Goal: Use online tool/utility: Utilize a website feature to perform a specific function

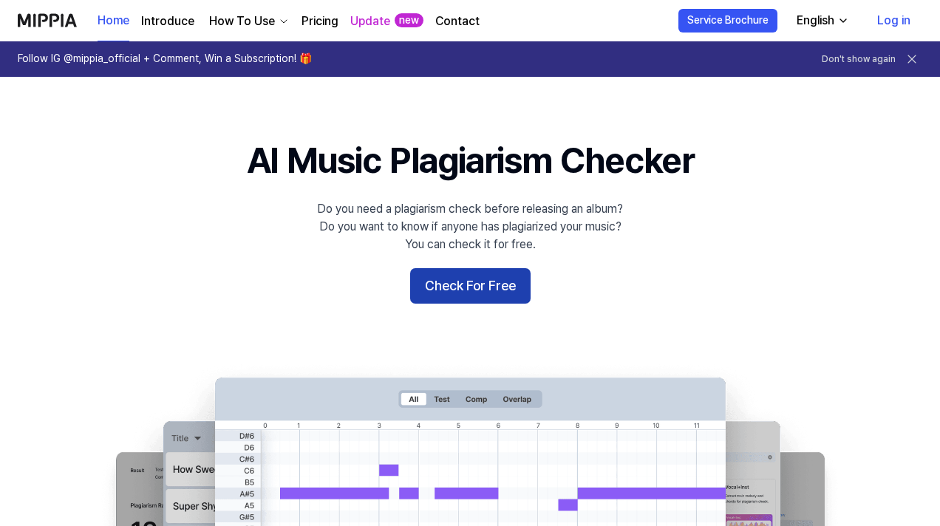
click at [473, 277] on button "Check For Free" at bounding box center [470, 285] width 120 height 35
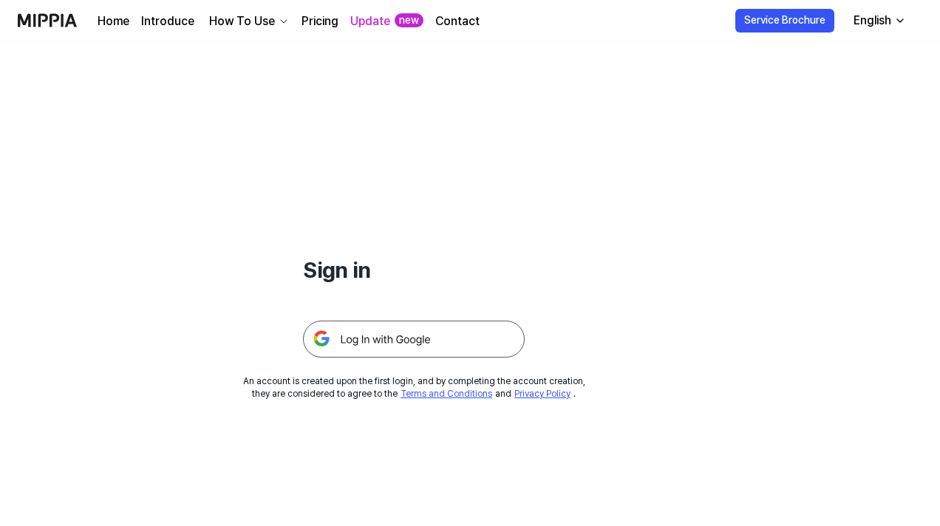
click at [424, 338] on img at bounding box center [414, 339] width 222 height 37
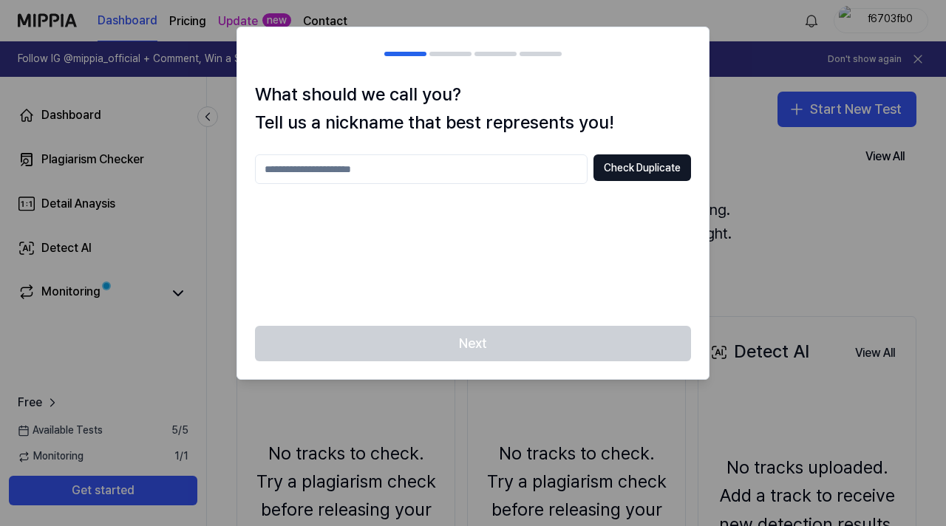
click at [386, 179] on input "text" at bounding box center [421, 169] width 333 height 30
type input "*"
type input "******"
type input "**********"
click at [633, 179] on button "Check Duplicate" at bounding box center [642, 167] width 98 height 27
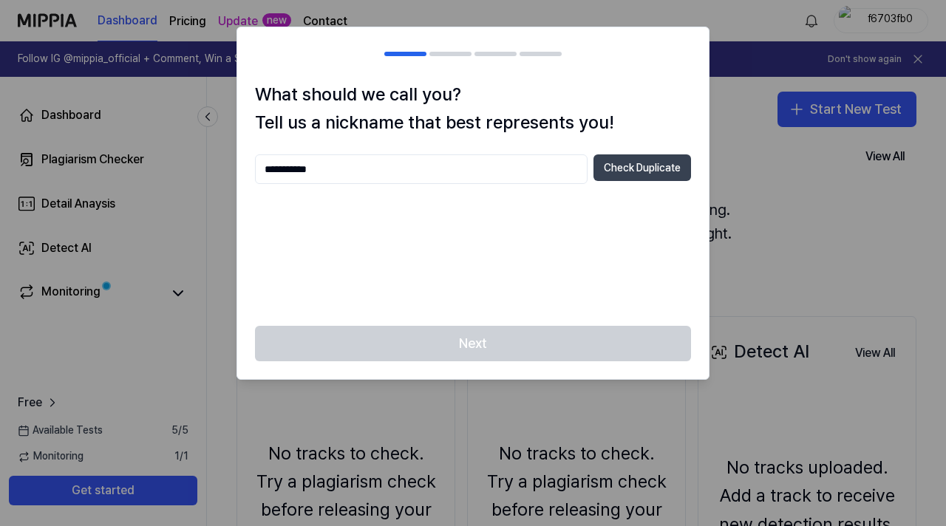
click at [628, 169] on button "Check Duplicate" at bounding box center [642, 167] width 98 height 27
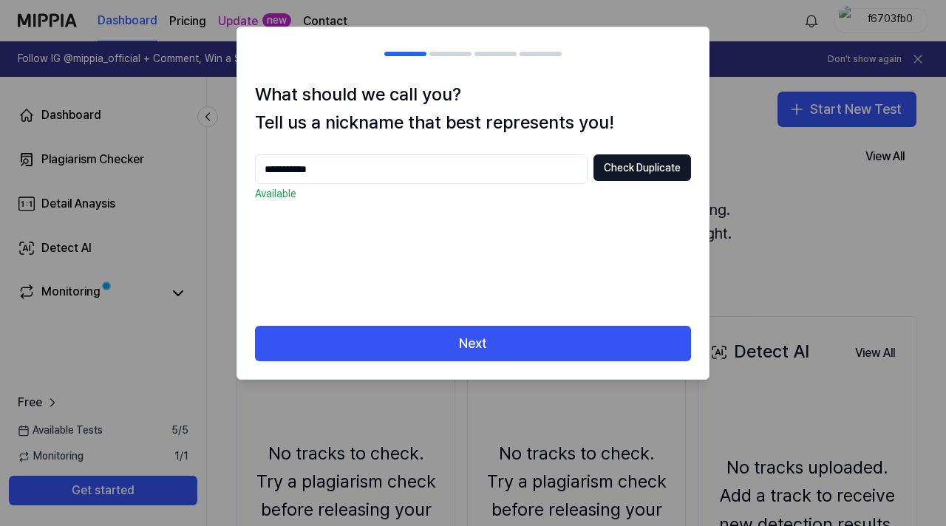
click at [458, 365] on div "Next" at bounding box center [472, 352] width 471 height 53
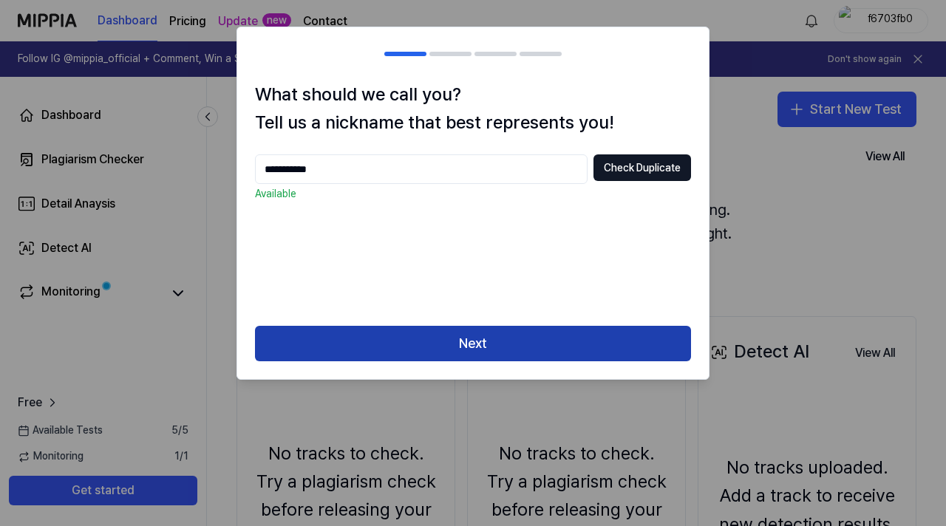
click at [456, 347] on button "Next" at bounding box center [473, 343] width 436 height 35
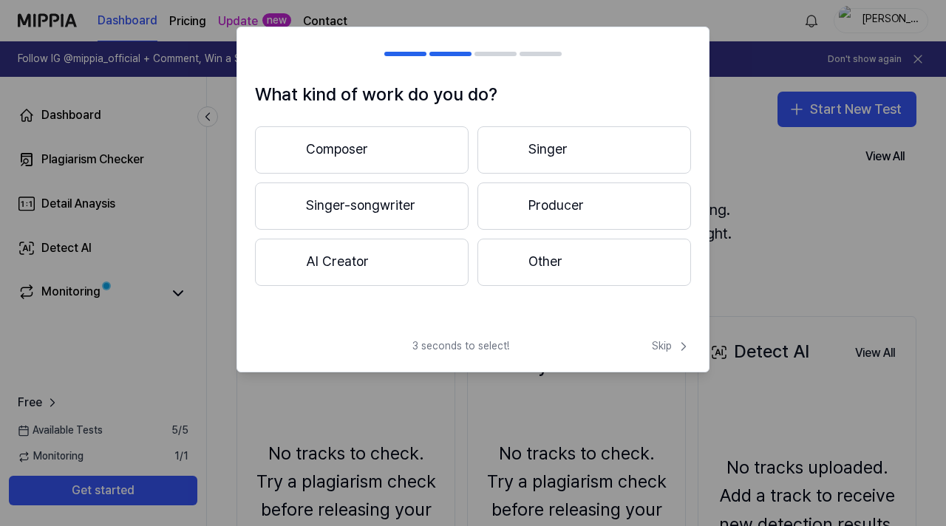
click at [500, 262] on div at bounding box center [508, 262] width 18 height 18
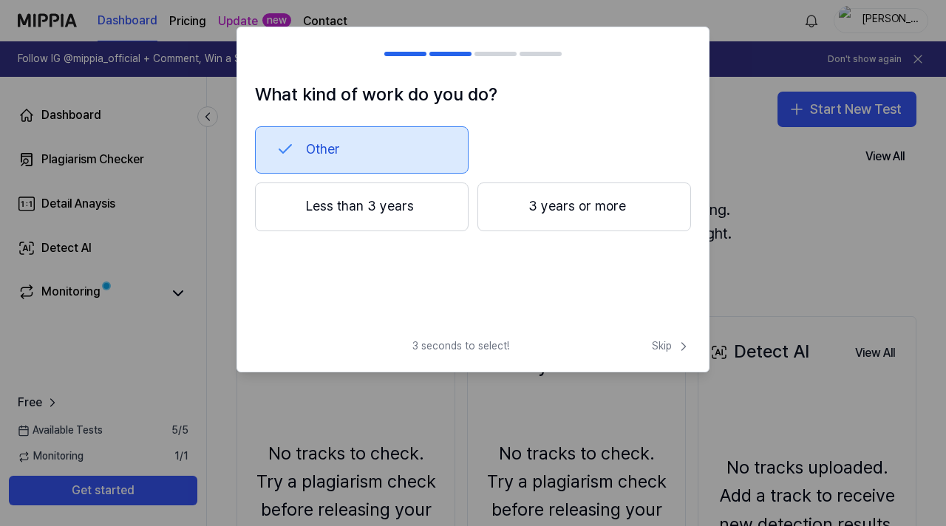
click at [412, 213] on button "Less than 3 years" at bounding box center [362, 207] width 214 height 49
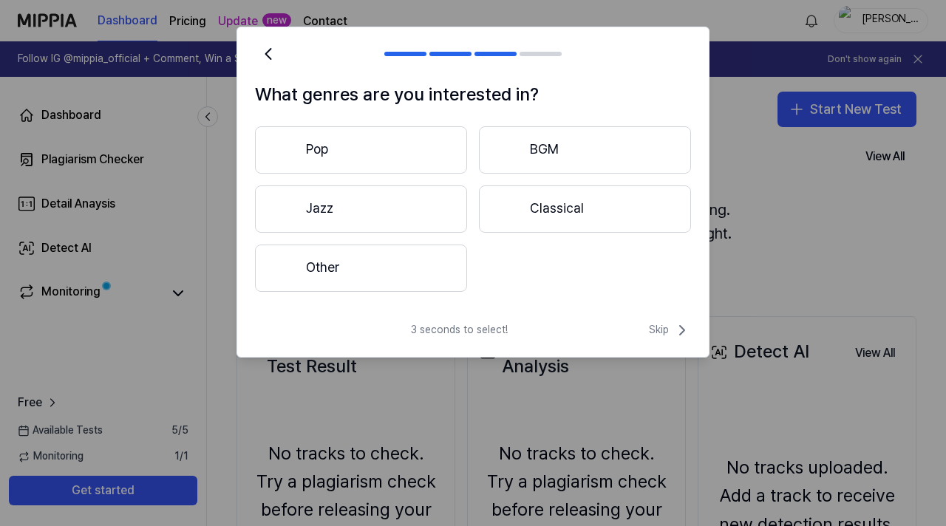
click at [422, 147] on button "Pop" at bounding box center [361, 149] width 212 height 47
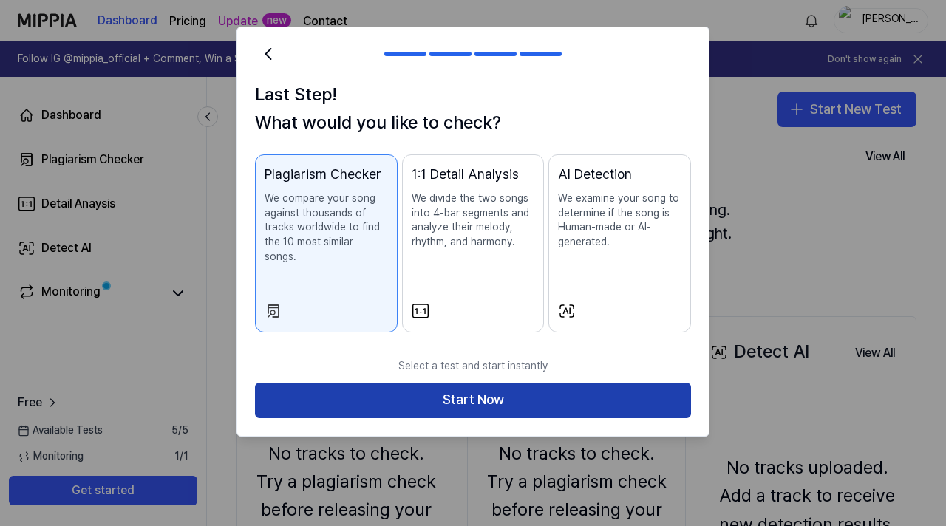
click at [341, 383] on button "Start Now" at bounding box center [473, 400] width 436 height 35
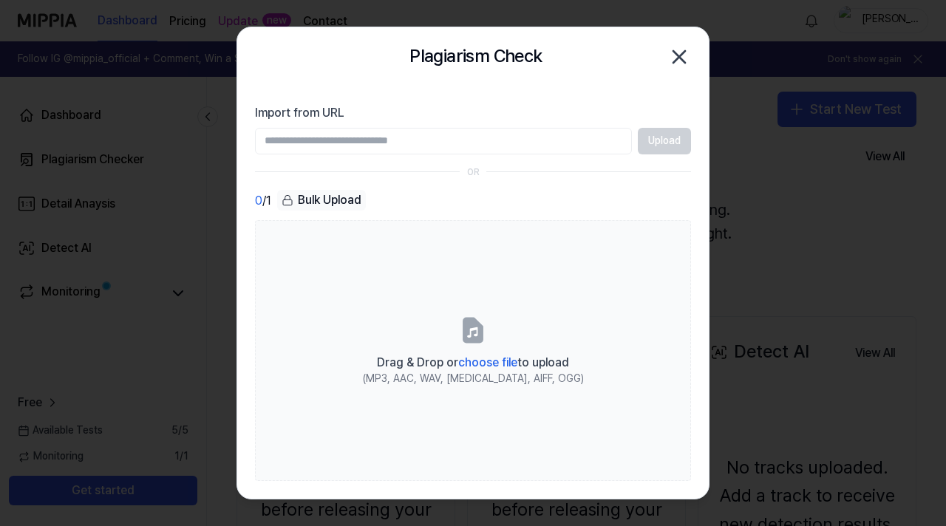
paste input "**********"
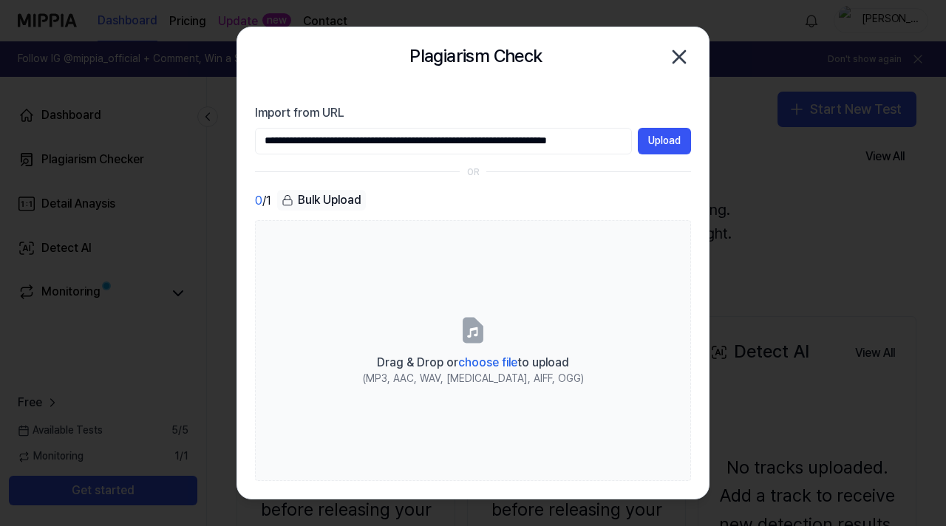
scroll to position [0, 40]
type input "**********"
click at [662, 138] on button "Upload" at bounding box center [664, 141] width 53 height 27
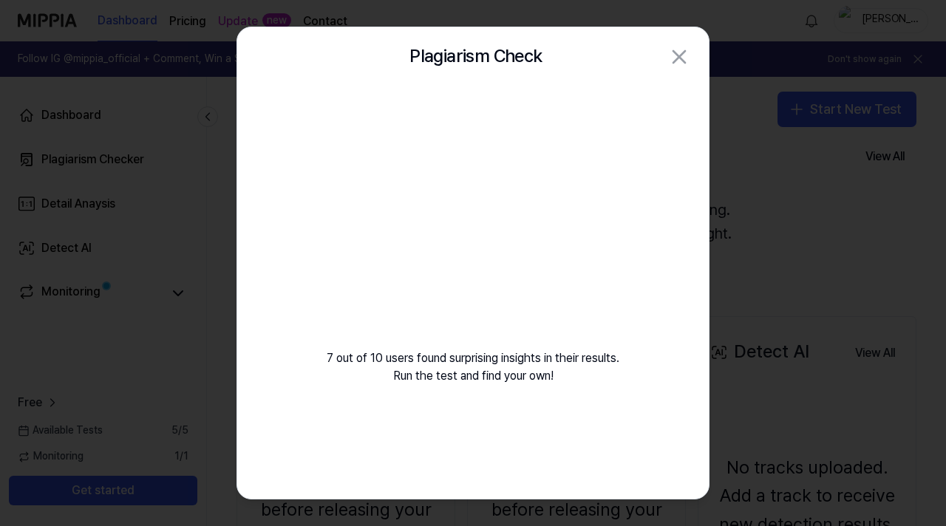
click at [462, 379] on div "7 out of 10 users found surprising insights in their results. Run the test and …" at bounding box center [472, 253] width 471 height 334
click at [459, 357] on div "7 out of 10 users found surprising insights in their results. Run the test and …" at bounding box center [472, 253] width 471 height 334
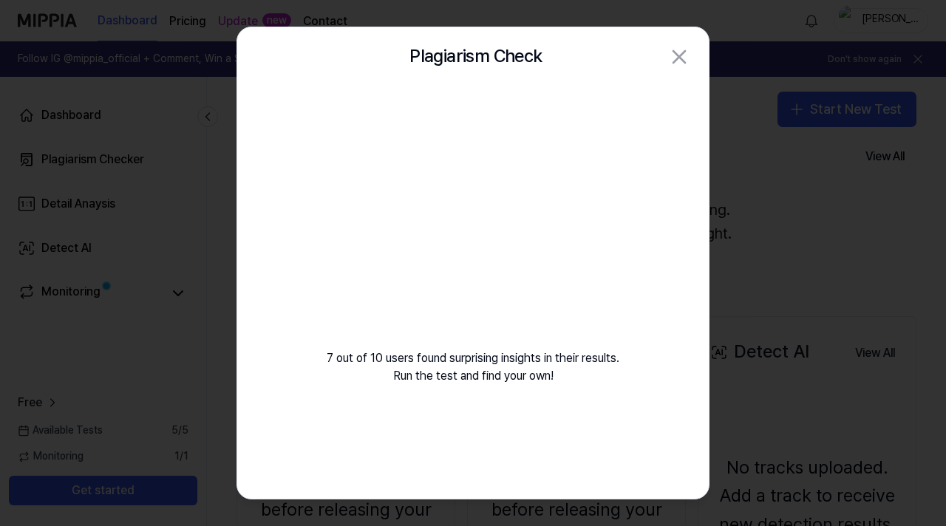
click at [328, 344] on div "7 out of 10 users found surprising insights in their results. Run the test and …" at bounding box center [472, 253] width 471 height 334
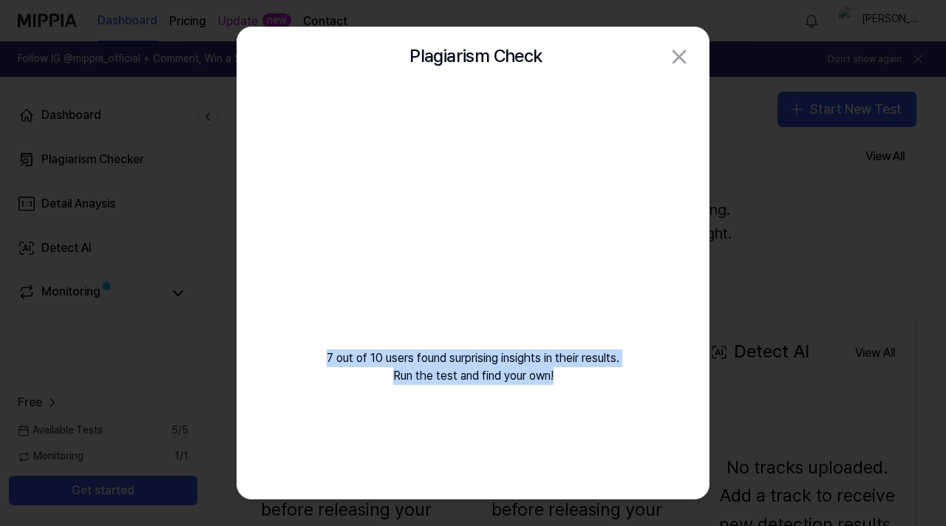
drag, startPoint x: 319, startPoint y: 351, endPoint x: 600, endPoint y: 388, distance: 284.0
click at [603, 388] on div "7 out of 10 users found surprising insights in their results. Run the test and …" at bounding box center [472, 253] width 471 height 334
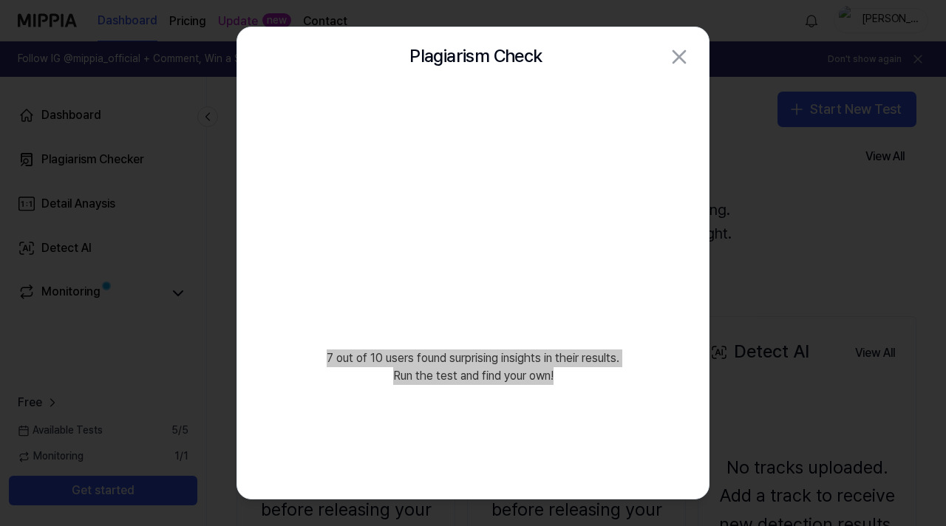
click at [463, 387] on div "7 out of 10 users found surprising insights in their results. Run the test and …" at bounding box center [472, 253] width 471 height 334
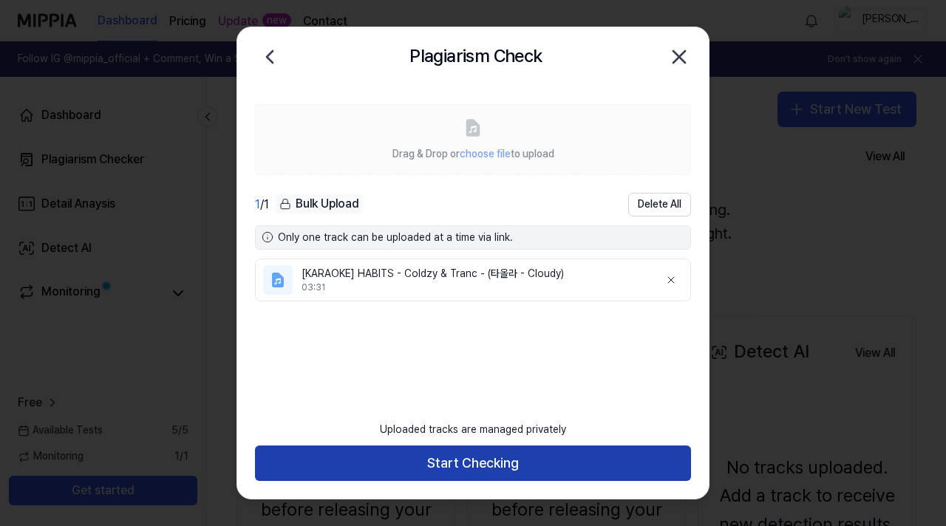
click at [459, 460] on button "Start Checking" at bounding box center [473, 463] width 436 height 35
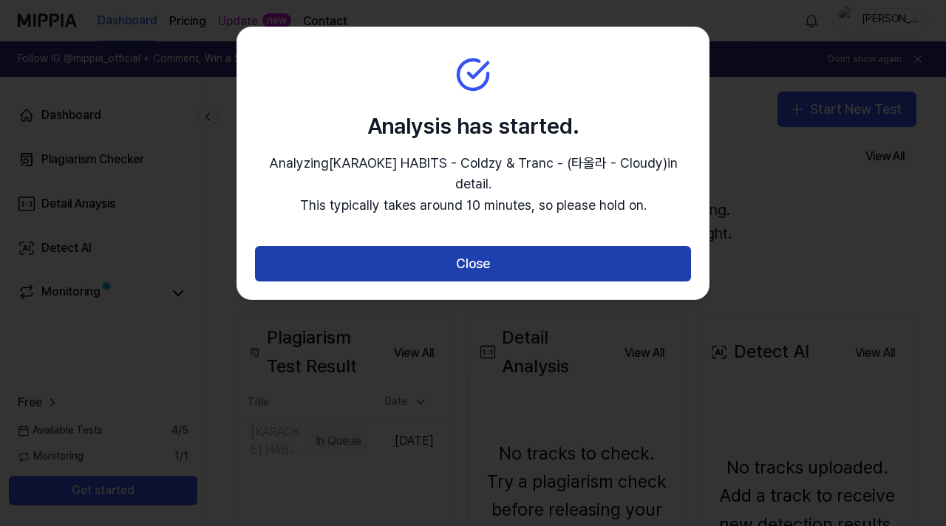
click at [430, 273] on button "Close" at bounding box center [473, 263] width 436 height 35
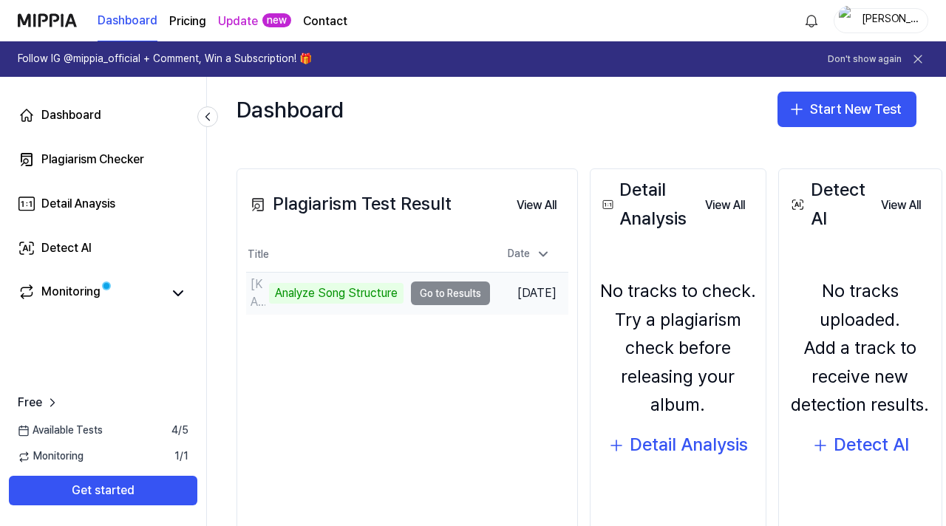
scroll to position [124, 0]
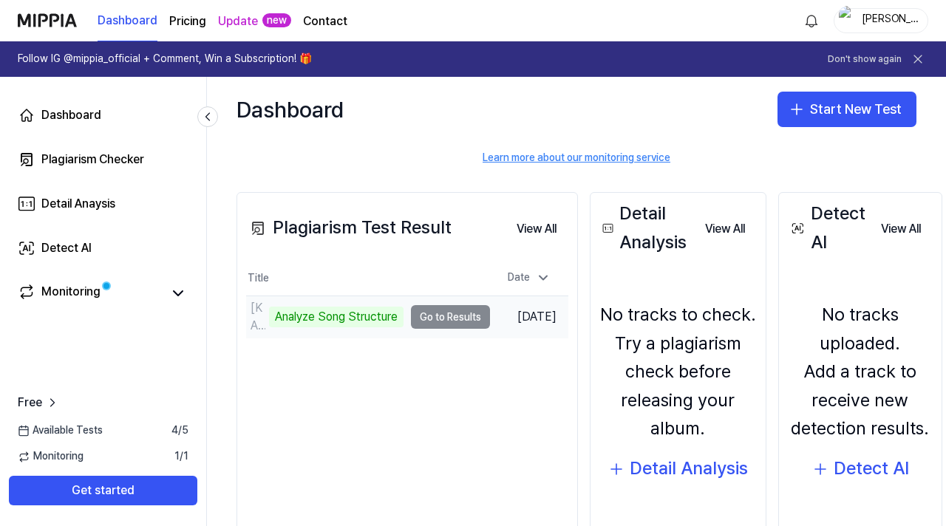
click at [445, 318] on td "[KARAOKE] HABITS - Coldzy & Tranc - (타올라 - Cloudy) Analyze Song Structure Go to…" at bounding box center [368, 316] width 244 height 41
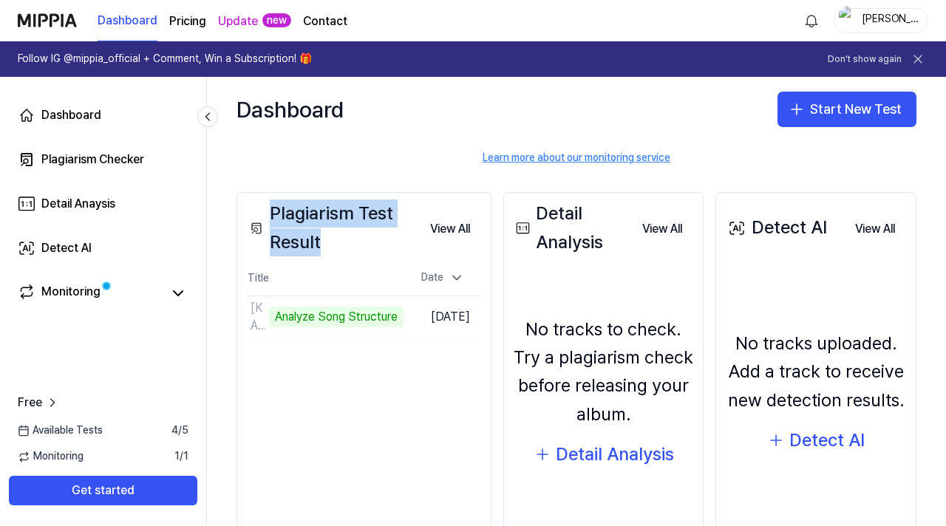
drag, startPoint x: 269, startPoint y: 207, endPoint x: 349, endPoint y: 252, distance: 91.7
click at [349, 252] on div "Plagiarism Test Result" at bounding box center [332, 228] width 172 height 57
click at [422, 138] on div "Dashboard Start New Test" at bounding box center [576, 109] width 739 height 65
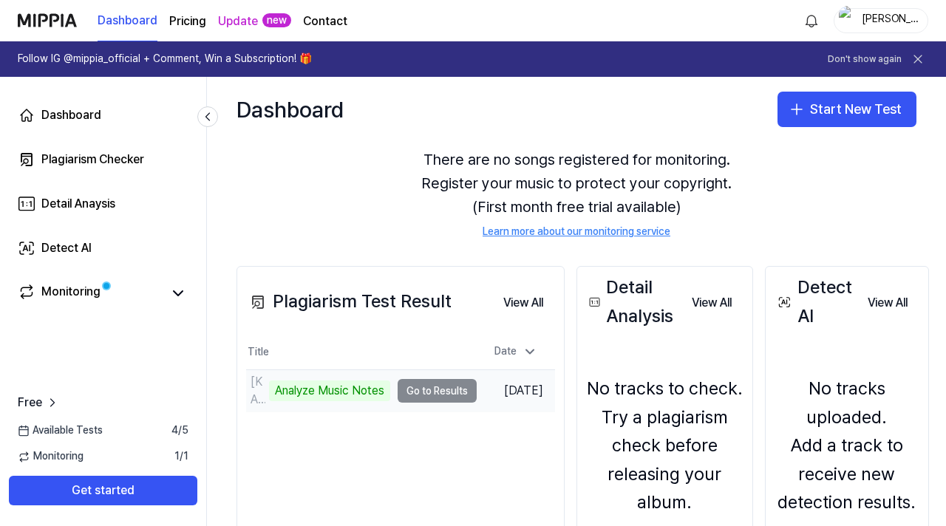
scroll to position [74, 0]
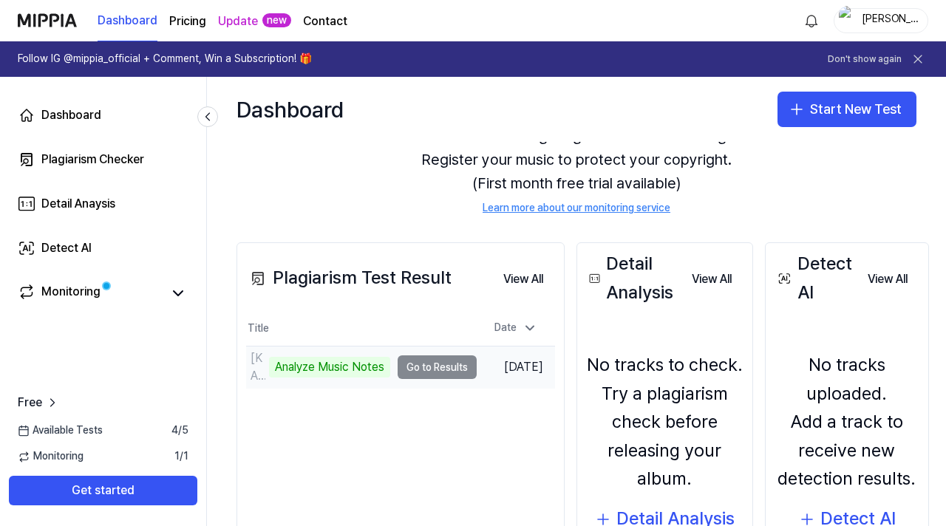
click at [426, 370] on td "[KARAOKE] HABITS - Coldzy & Tranc - (타올라 - Cloudy) Analyze Music Notes Go to Re…" at bounding box center [361, 367] width 231 height 41
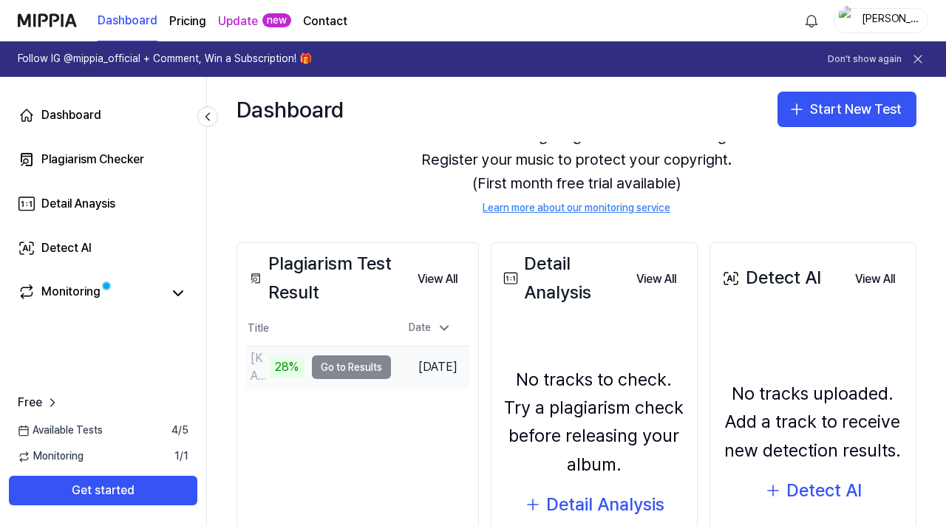
click at [367, 366] on td "[KARAOKE] HABITS - Coldzy & Tranc - (타올라 - Cloudy) 28% Go to Results" at bounding box center [318, 367] width 145 height 41
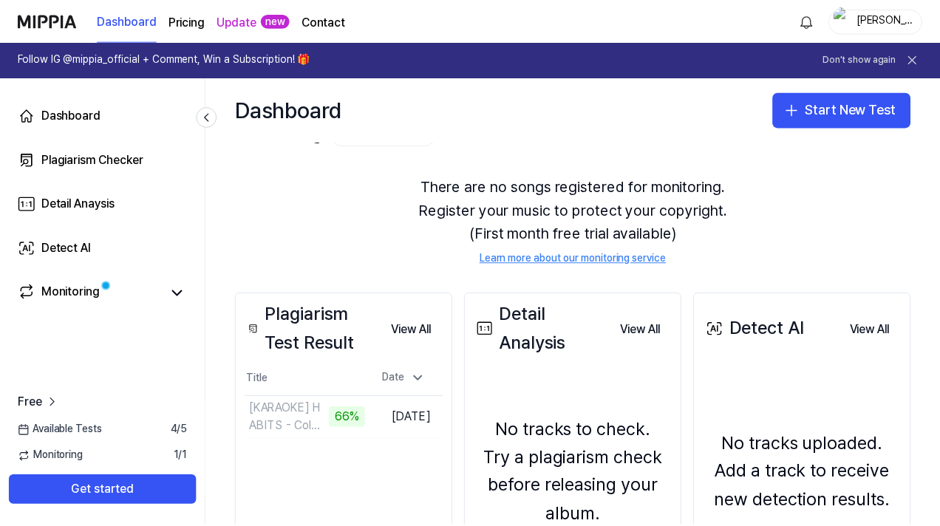
scroll to position [0, 0]
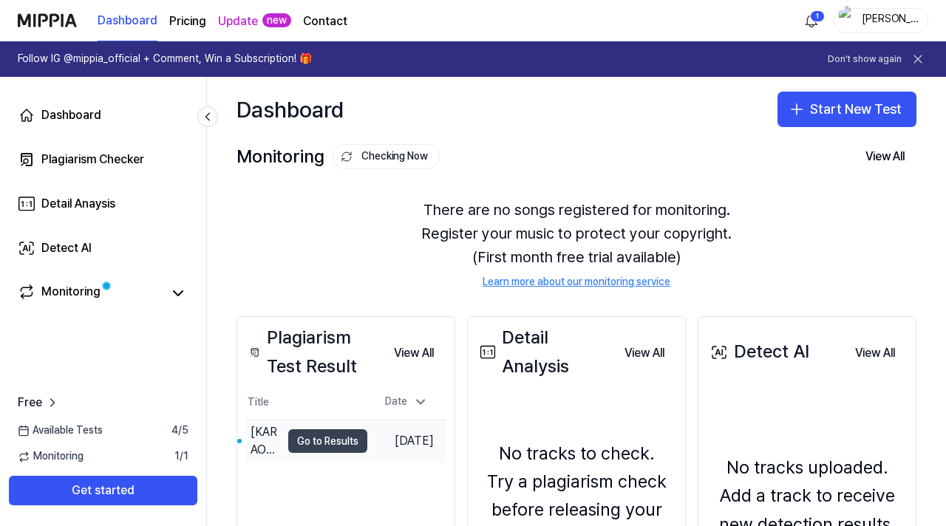
click at [330, 438] on button "Go to Results" at bounding box center [327, 441] width 79 height 24
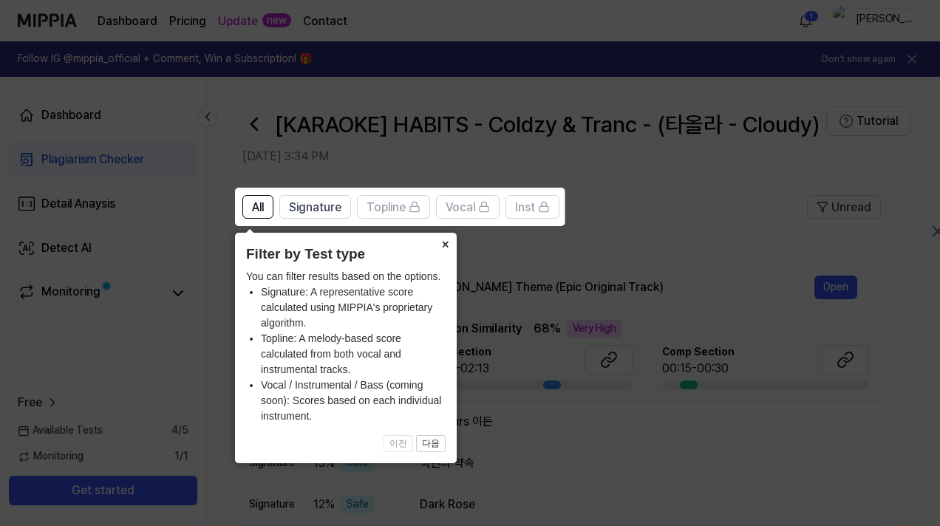
click at [443, 248] on button "×" at bounding box center [445, 243] width 24 height 21
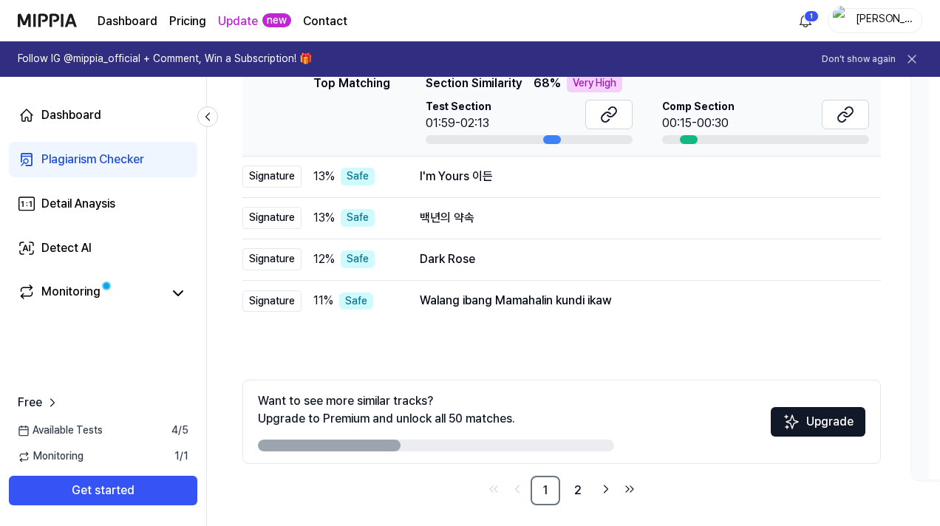
scroll to position [254, 0]
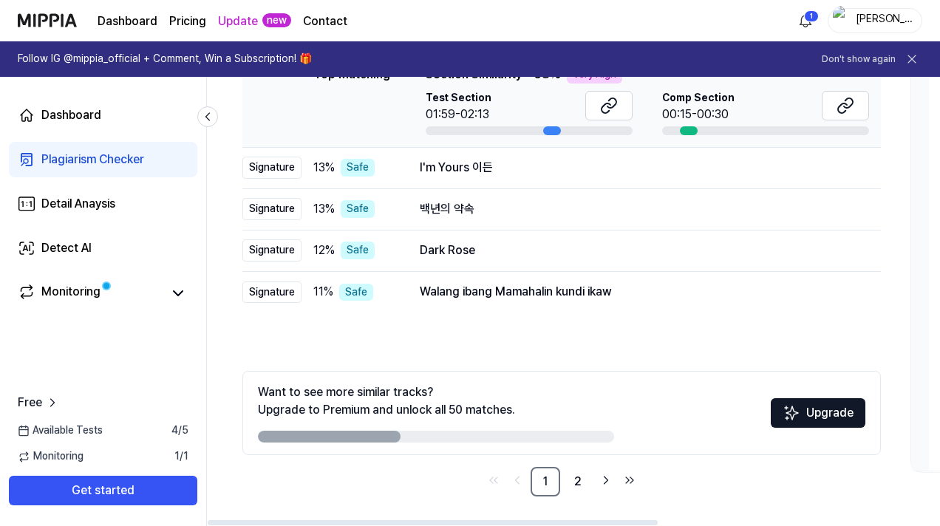
drag, startPoint x: 350, startPoint y: 437, endPoint x: 568, endPoint y: 436, distance: 217.3
click at [568, 436] on div at bounding box center [436, 437] width 356 height 12
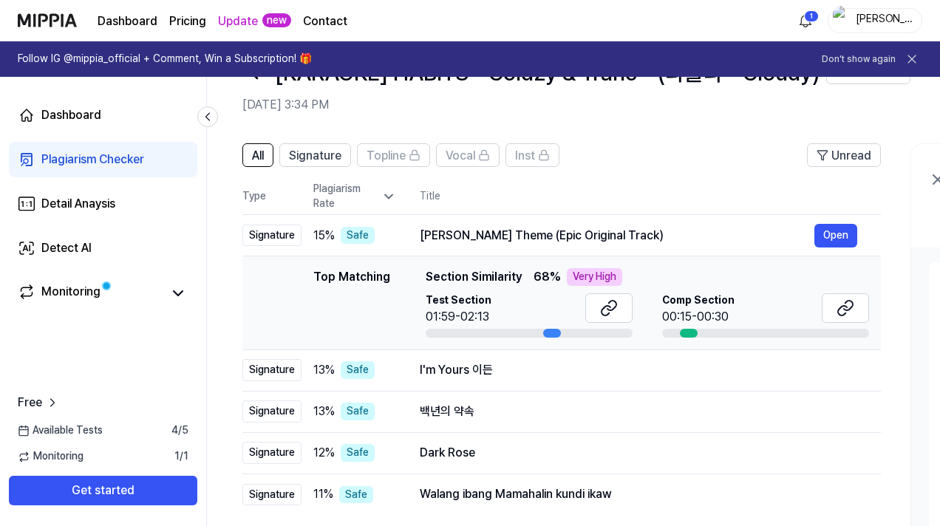
scroll to position [33, 0]
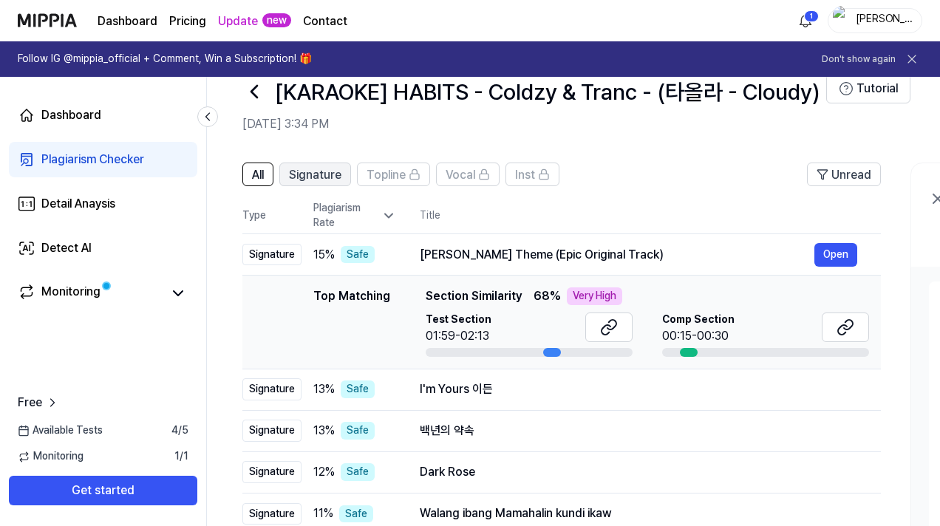
click at [323, 177] on span "Signature" at bounding box center [315, 175] width 52 height 18
click at [270, 173] on button "All" at bounding box center [257, 175] width 31 height 24
